Goal: Transaction & Acquisition: Book appointment/travel/reservation

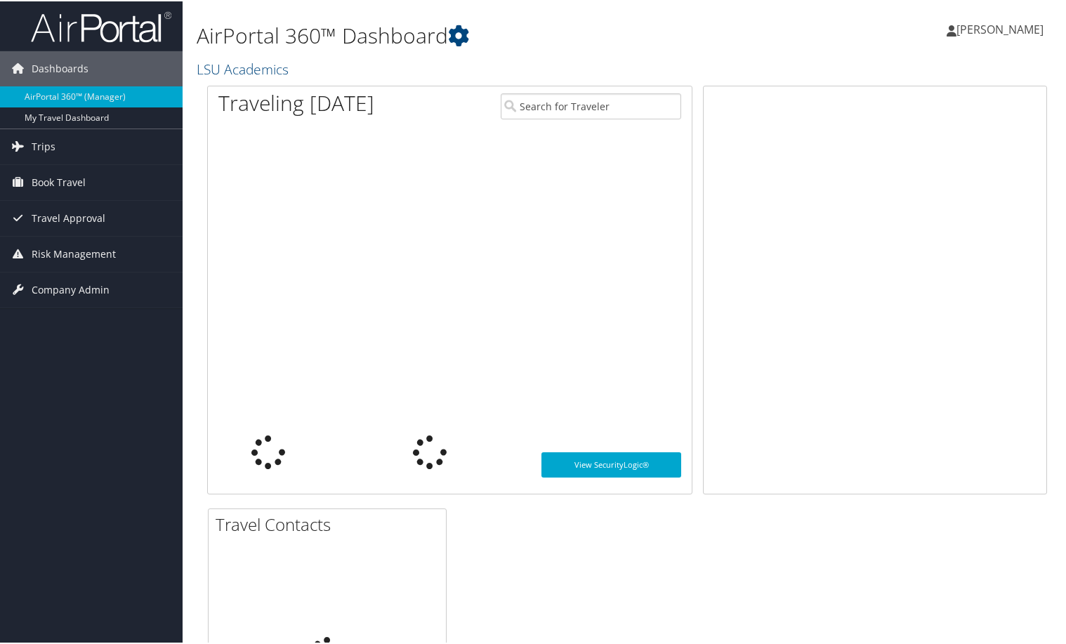
click at [559, 282] on div at bounding box center [450, 277] width 484 height 298
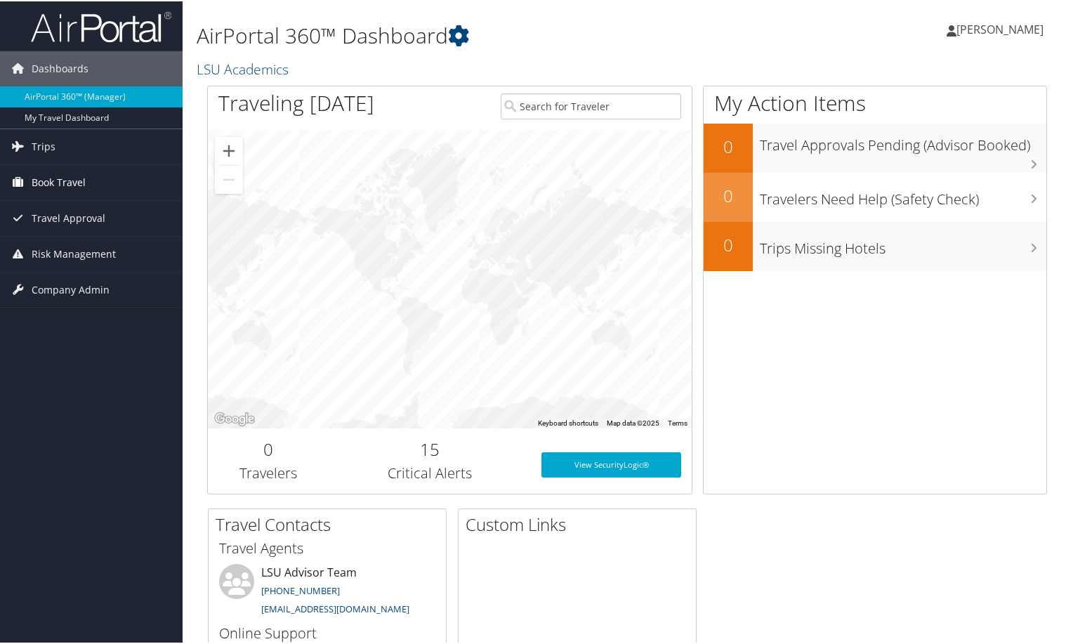
click at [65, 182] on span "Book Travel" at bounding box center [59, 181] width 54 height 35
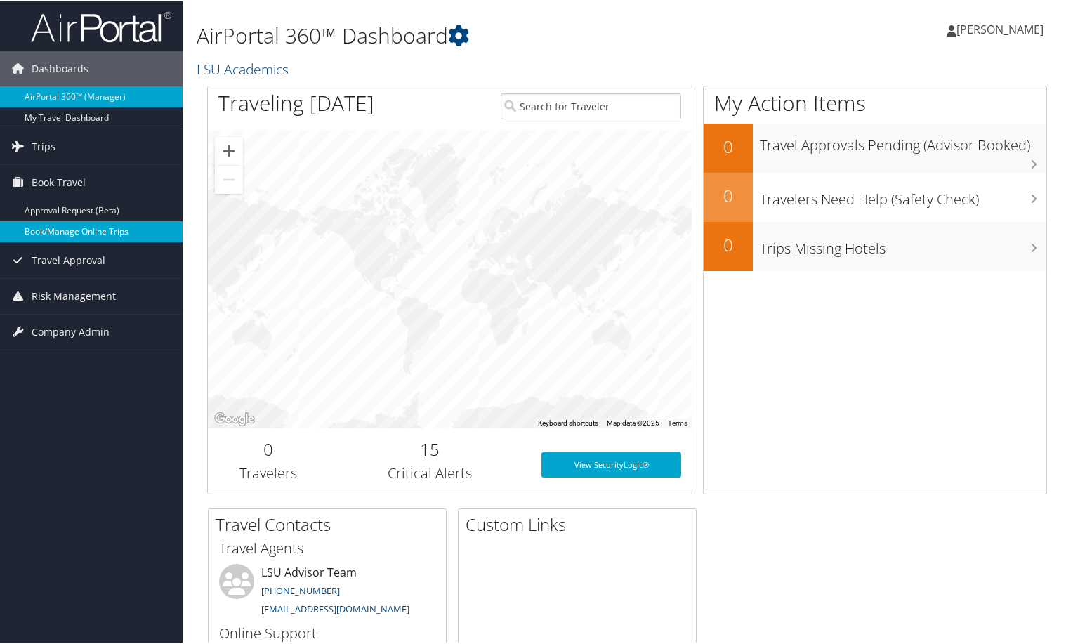
click at [68, 226] on link "Book/Manage Online Trips" at bounding box center [91, 230] width 183 height 21
